Goal: Task Accomplishment & Management: Complete application form

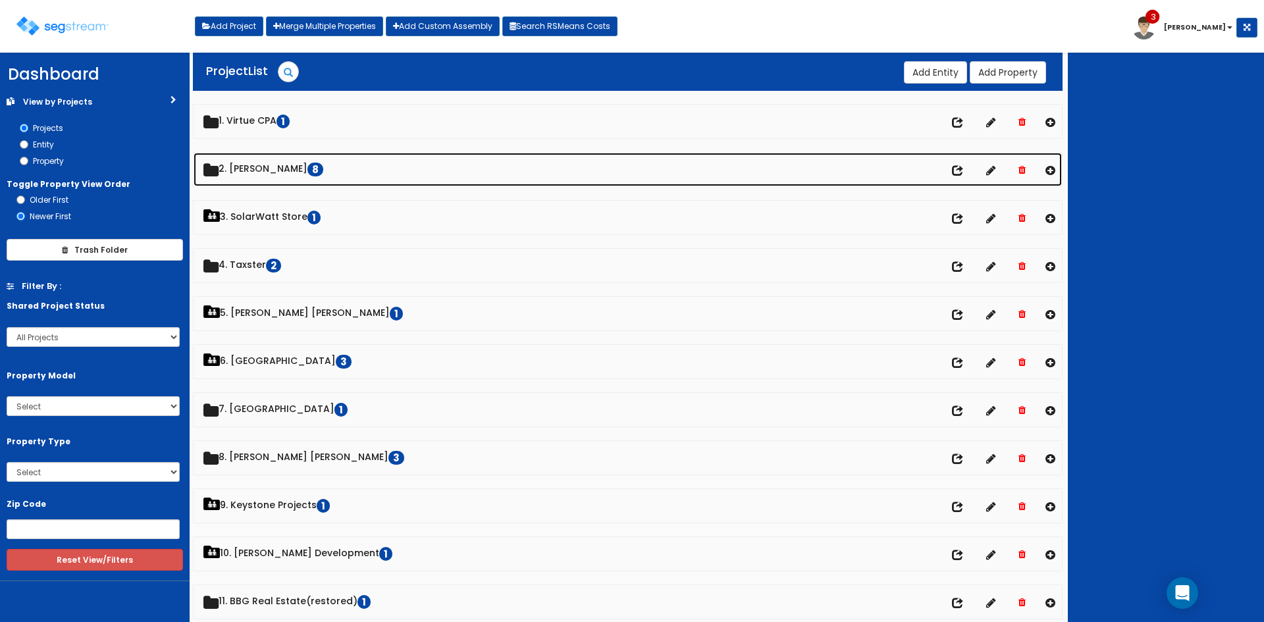
click at [261, 167] on link "2. [PERSON_NAME] 8" at bounding box center [627, 170] width 868 height 34
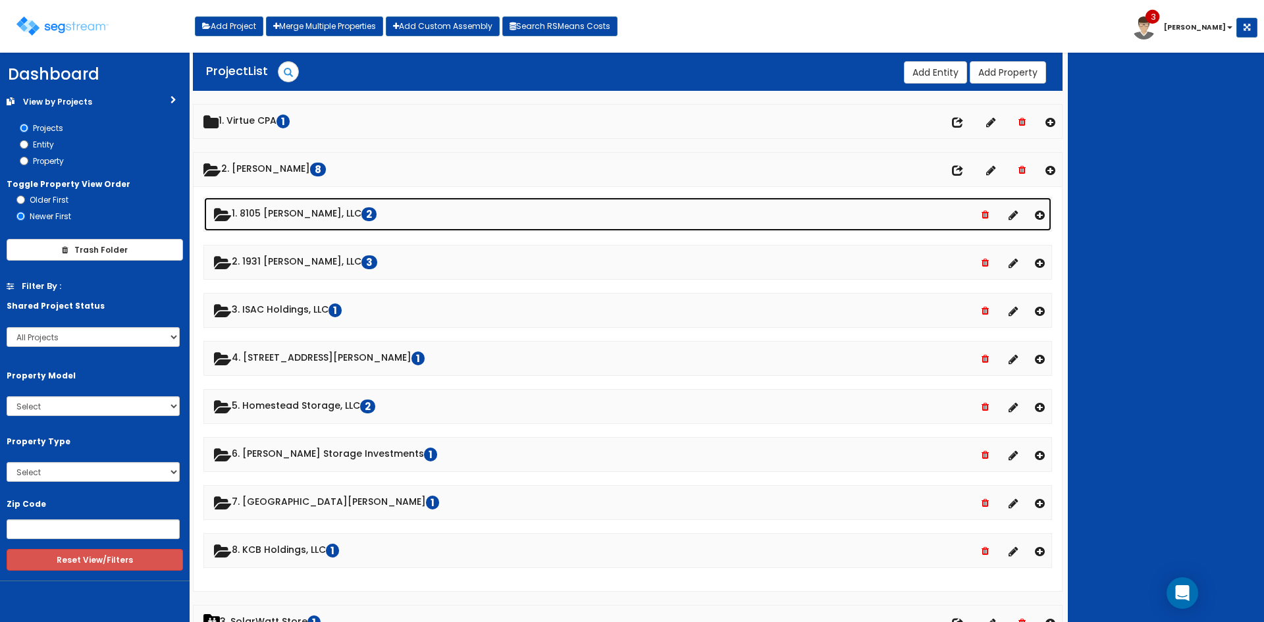
click at [272, 209] on link "1. 8105 [PERSON_NAME], LLC 2" at bounding box center [627, 214] width 847 height 34
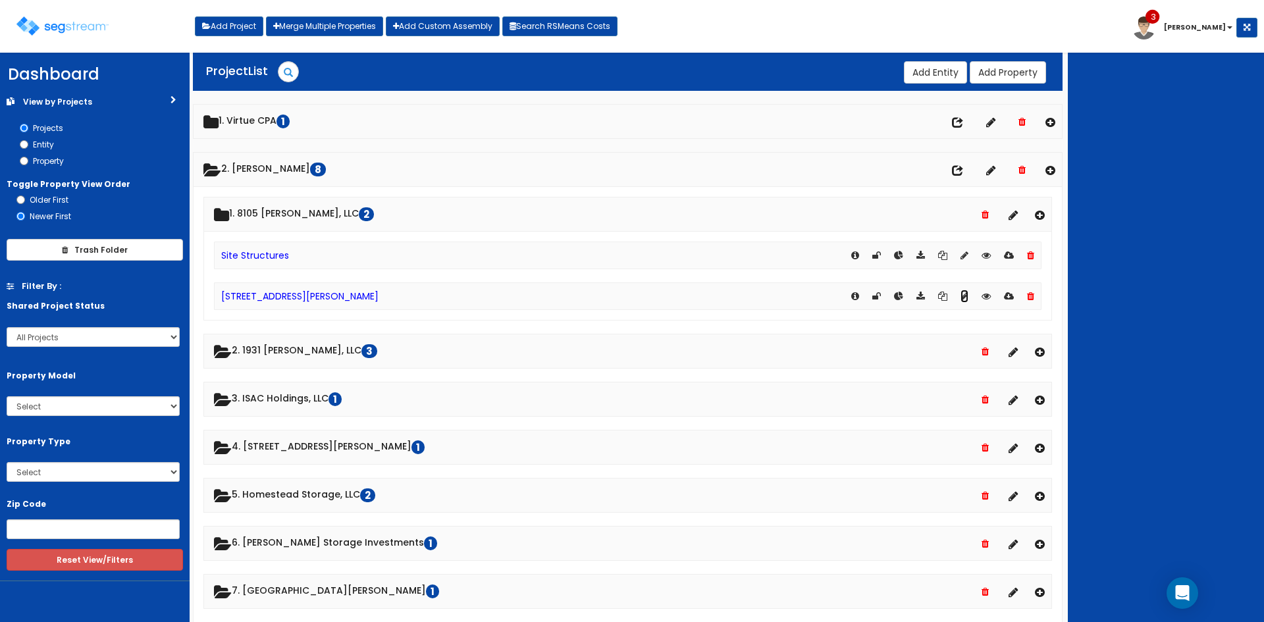
click at [963, 294] on icon at bounding box center [964, 296] width 8 height 9
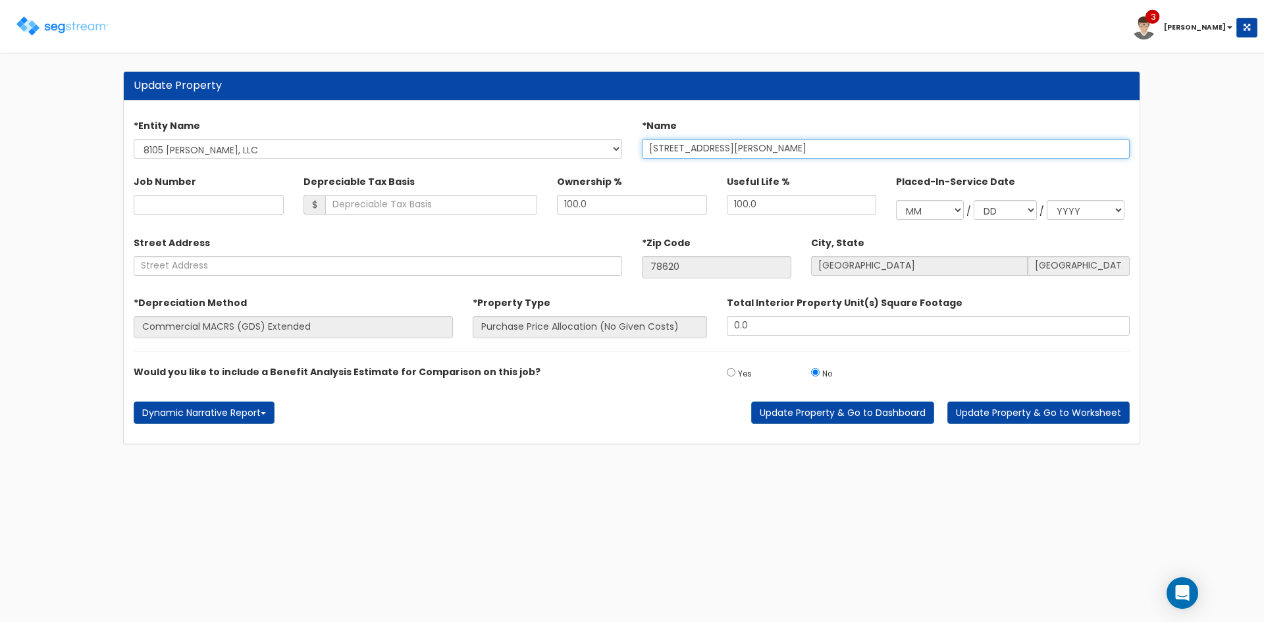
click at [794, 151] on input "[STREET_ADDRESS][PERSON_NAME]" at bounding box center [886, 149] width 488 height 20
type input "8105 McGregor Lane - Purchase"
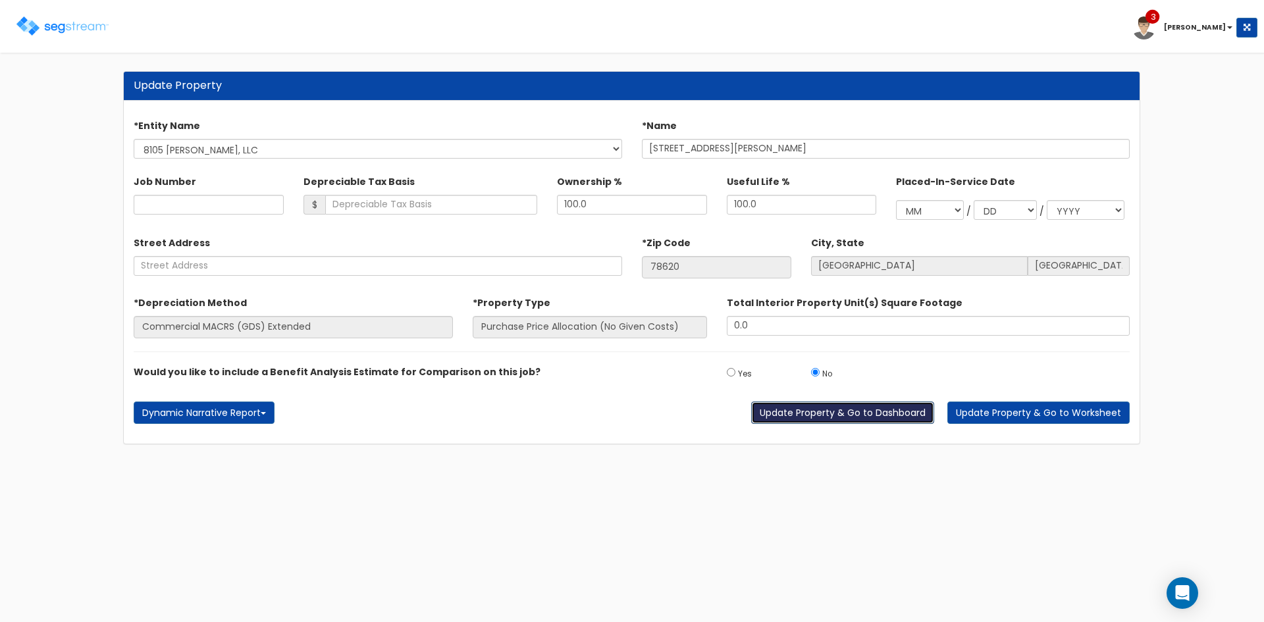
click at [856, 407] on button "Update Property & Go to Dashboard" at bounding box center [842, 412] width 183 height 22
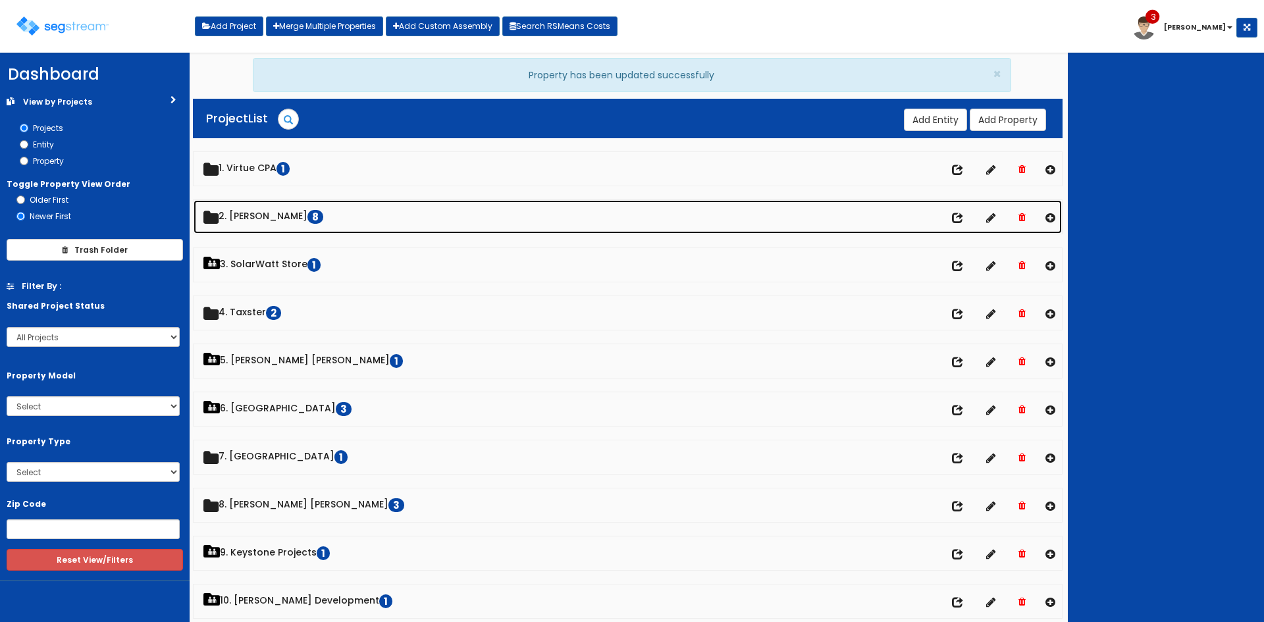
click at [260, 215] on link "2. [PERSON_NAME] 8" at bounding box center [627, 217] width 868 height 34
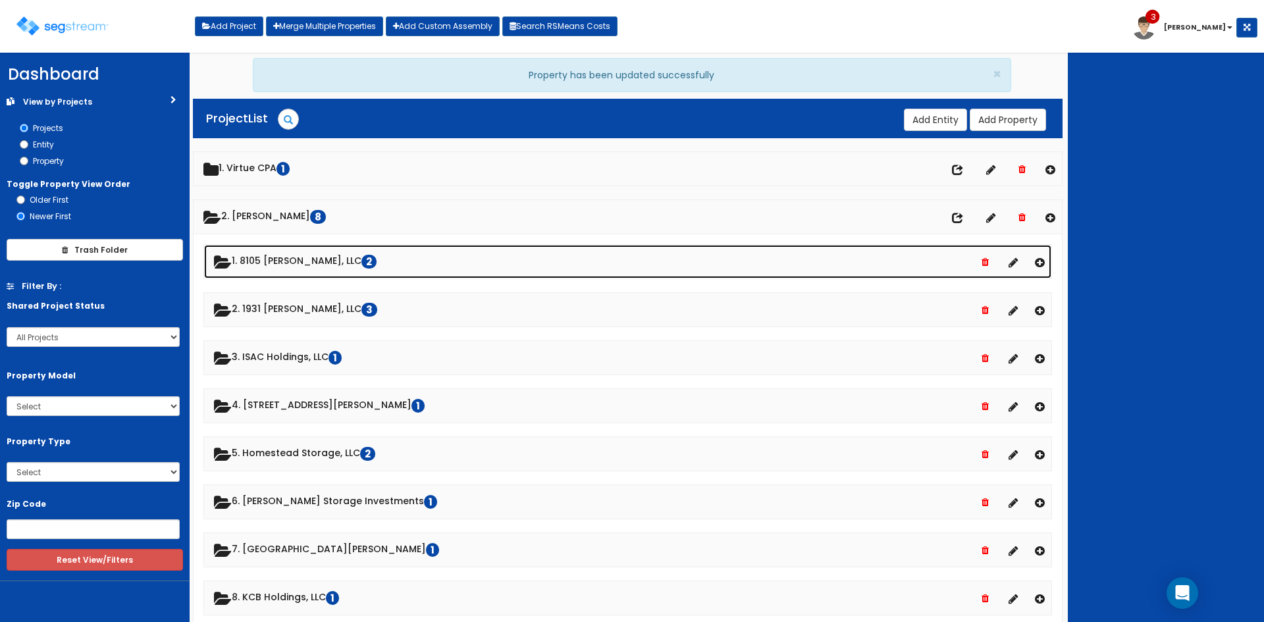
click at [272, 258] on link "1. 8105 [PERSON_NAME], LLC 2" at bounding box center [627, 262] width 847 height 34
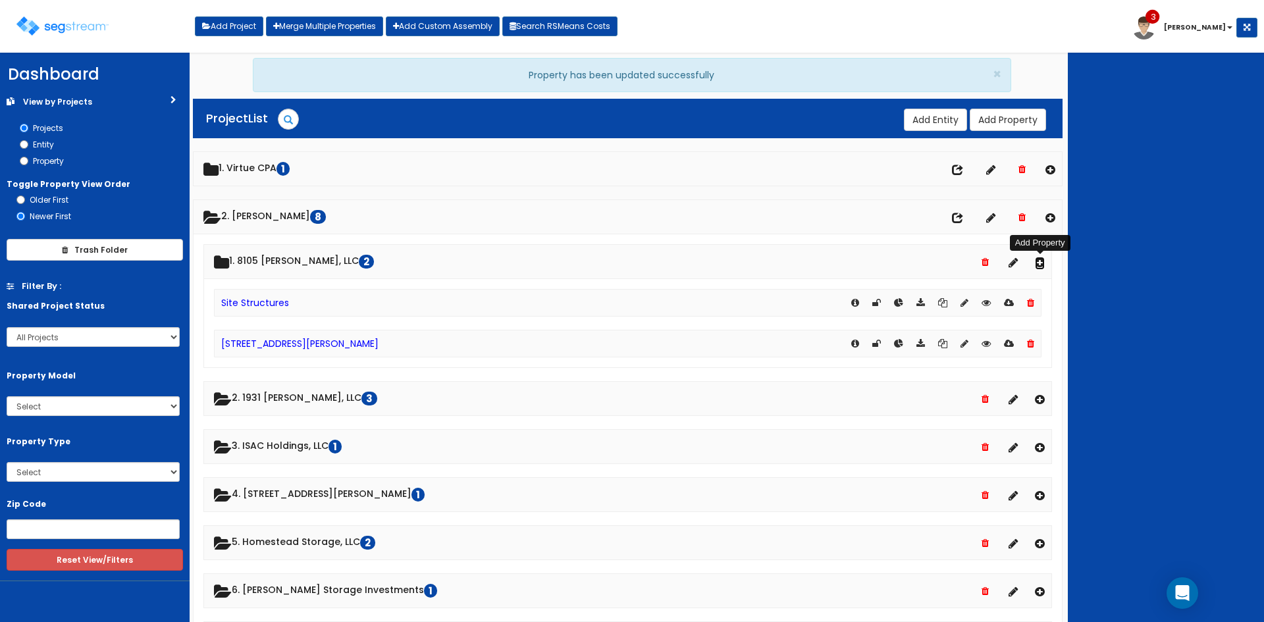
click at [1039, 261] on icon at bounding box center [1040, 262] width 10 height 11
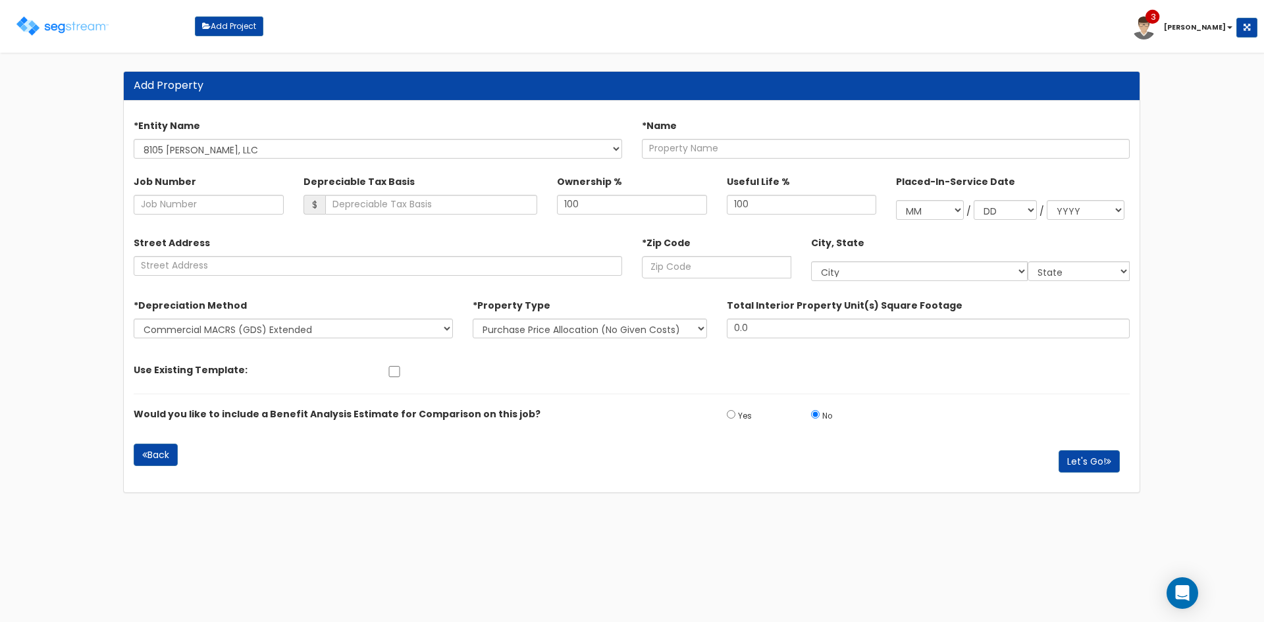
select select "1728"
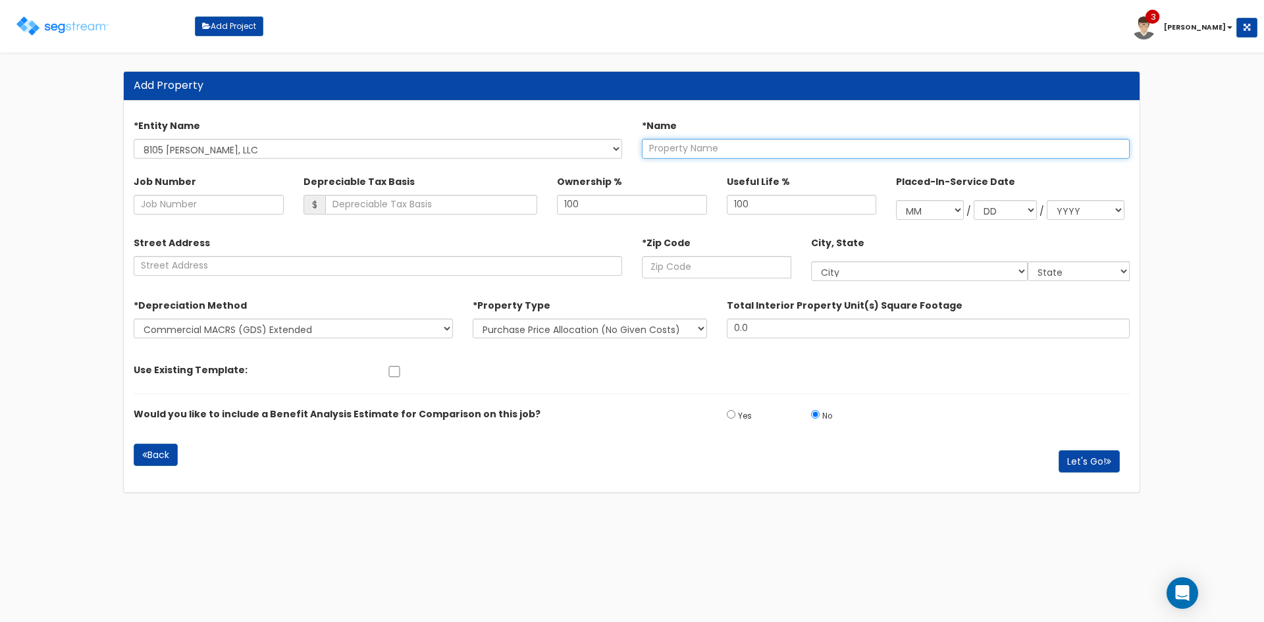
click at [719, 148] on input "text" at bounding box center [886, 149] width 488 height 20
type input "8105 McGregor Lane - Renovation"
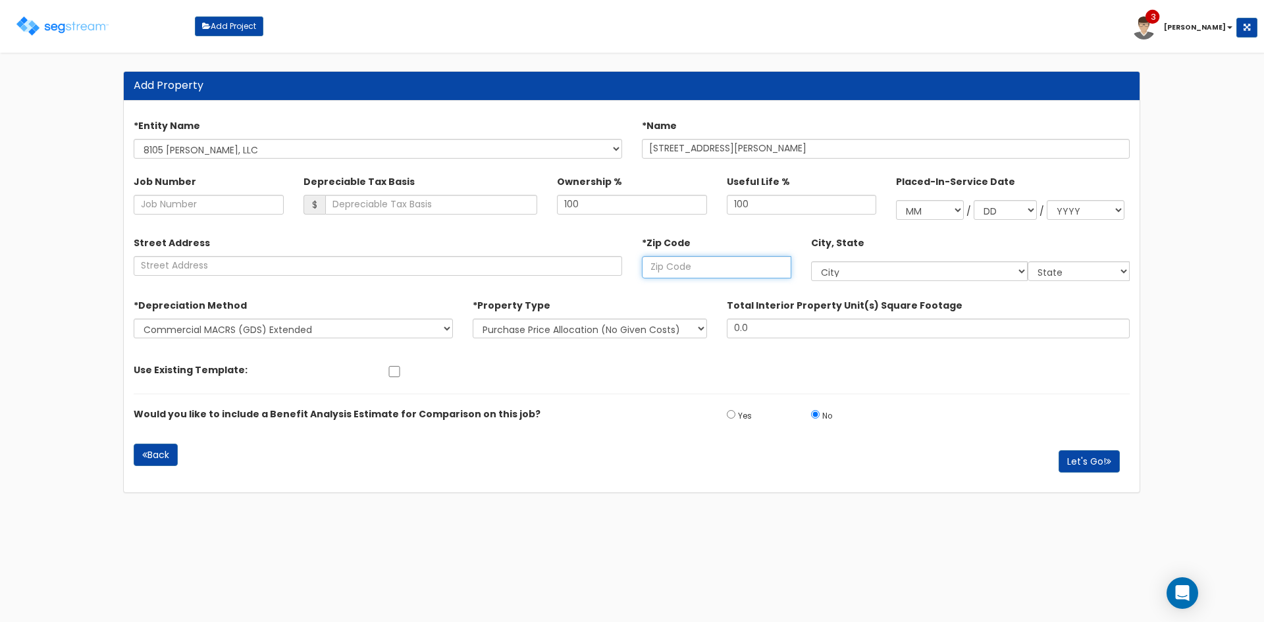
click at [707, 269] on input "text" at bounding box center [716, 267] width 149 height 22
type input "78"
select select "LA"
type input "786"
select select "TX"
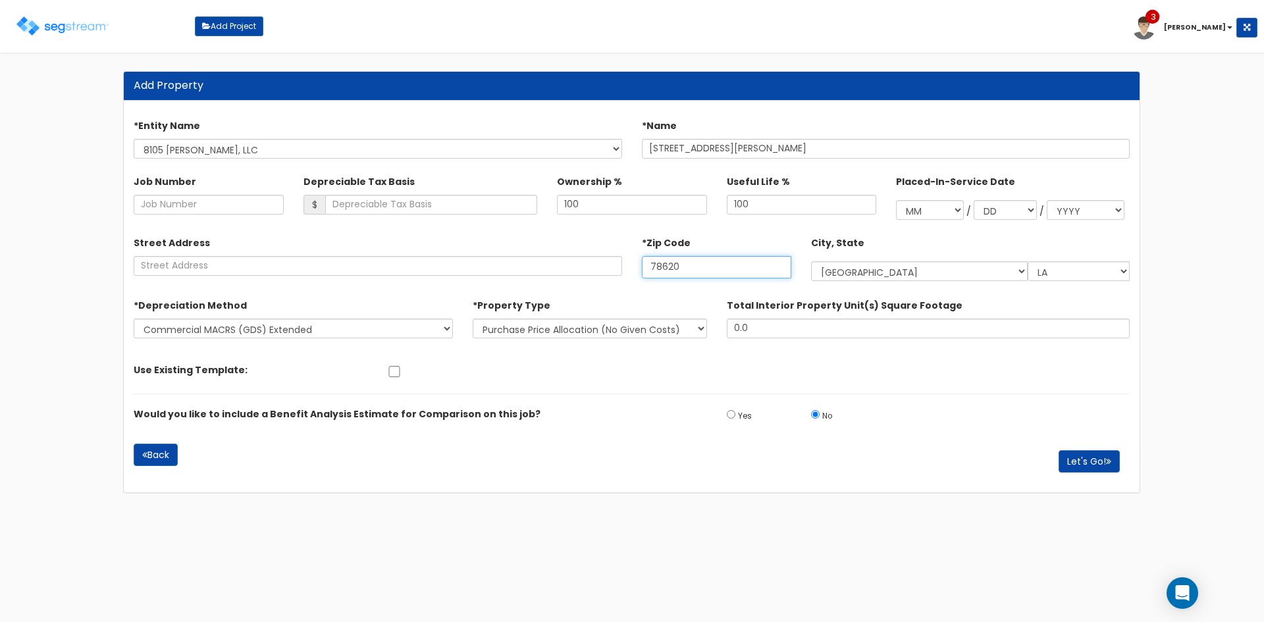
type input "78620"
click at [545, 328] on select "New Construction / Reno / TI's (Given Costs) Purchase Price Allocation (No Give…" at bounding box center [590, 329] width 234 height 20
select select "NEW"
click at [473, 319] on select "New Construction / Reno / TI's (Given Costs) Purchase Price Allocation (No Give…" at bounding box center [590, 329] width 234 height 20
click at [408, 328] on select "Commercial MACRS (GDS) Extended Commercial MACRS (GDS) Commercial Residential M…" at bounding box center [293, 329] width 319 height 20
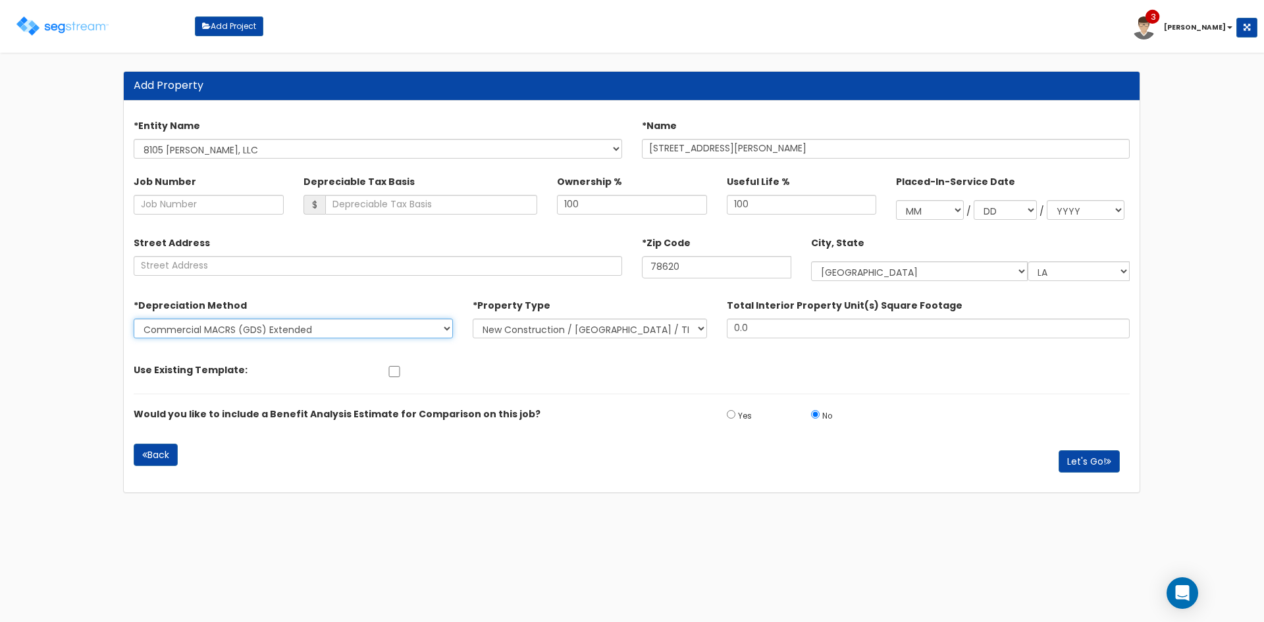
select select "Q3YS&1YS"
click at [1108, 467] on button "Let's Go!" at bounding box center [1088, 461] width 61 height 22
